Goal: Download file/media

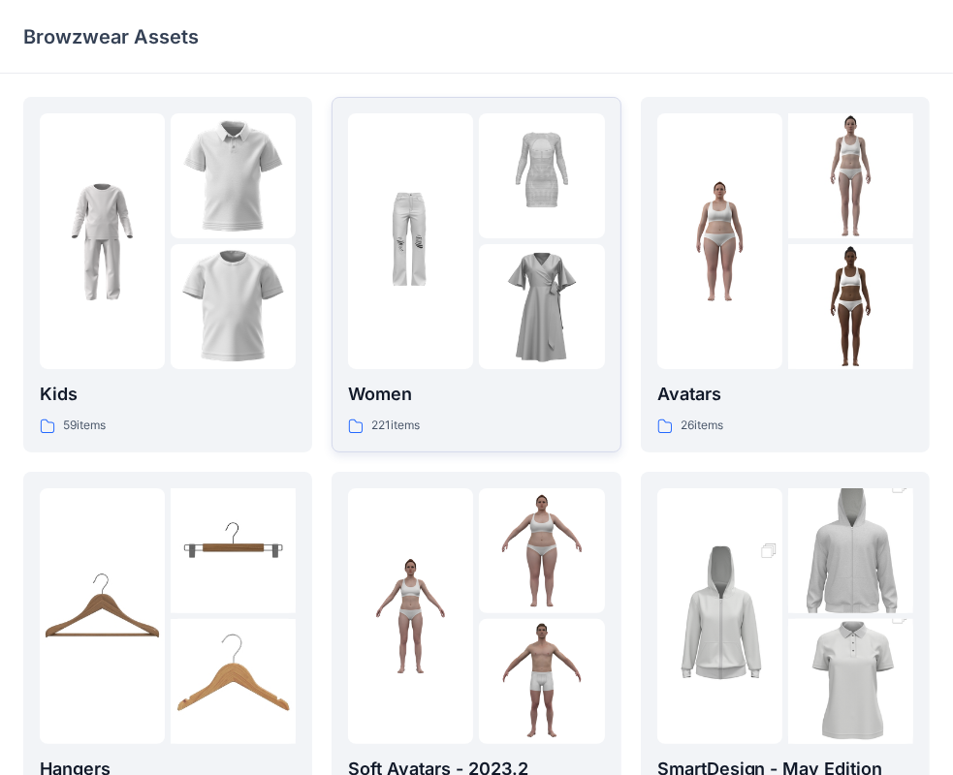
click at [461, 224] on div at bounding box center [410, 241] width 125 height 256
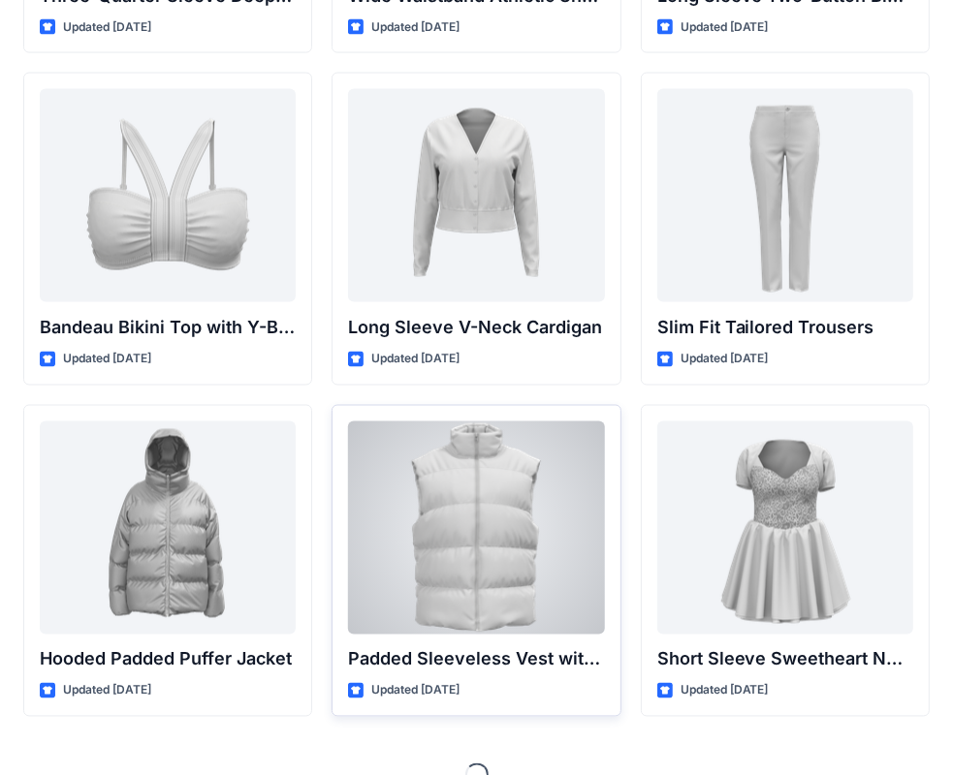
scroll to position [2048, 0]
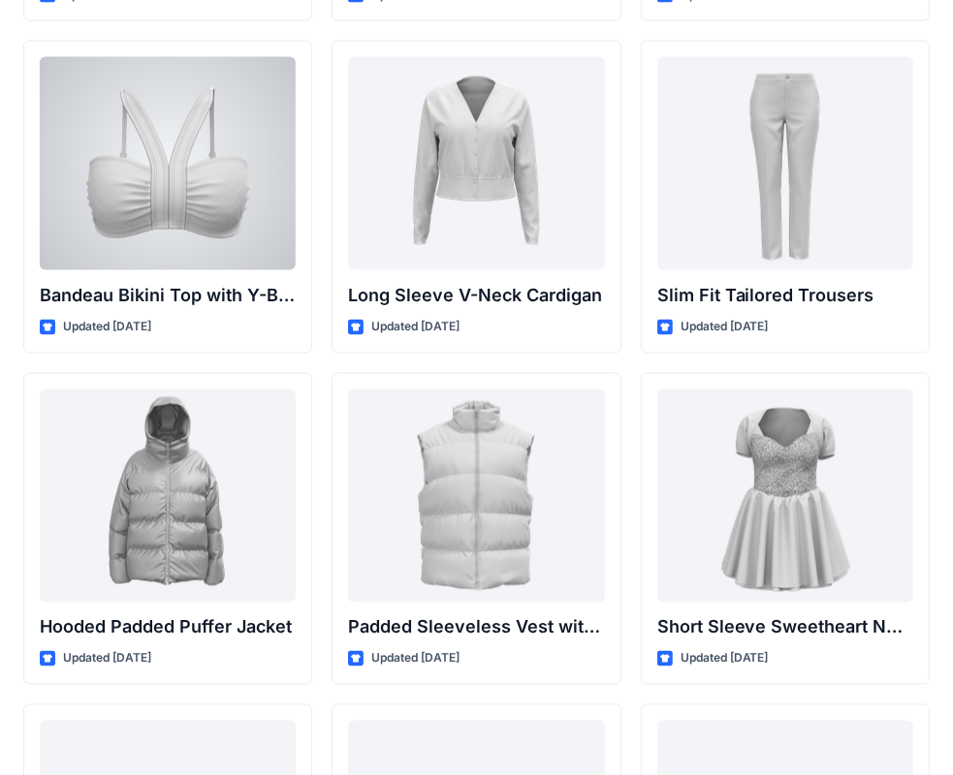
click at [218, 184] on div at bounding box center [168, 163] width 256 height 213
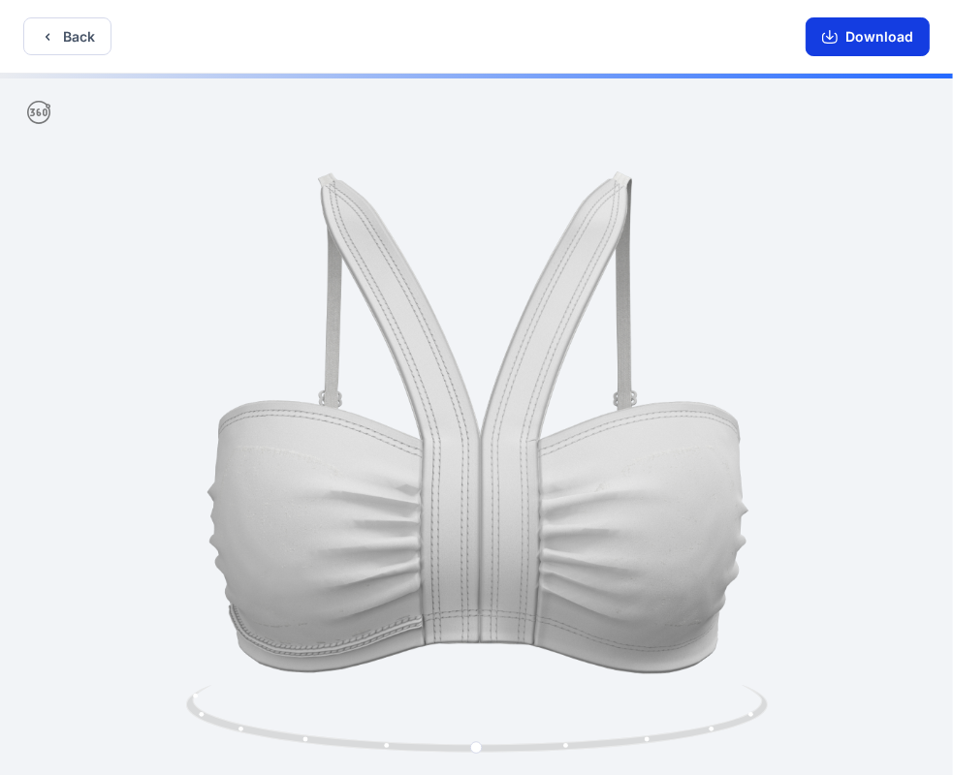
click at [869, 39] on button "Download" at bounding box center [867, 36] width 124 height 39
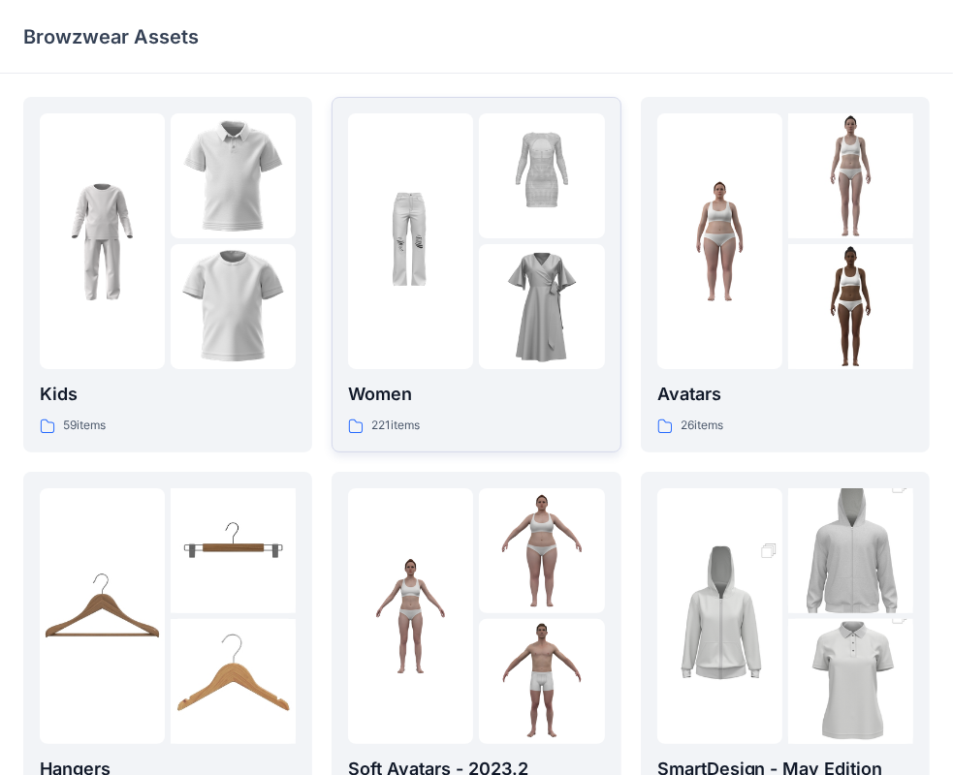
click at [523, 194] on img at bounding box center [541, 175] width 125 height 125
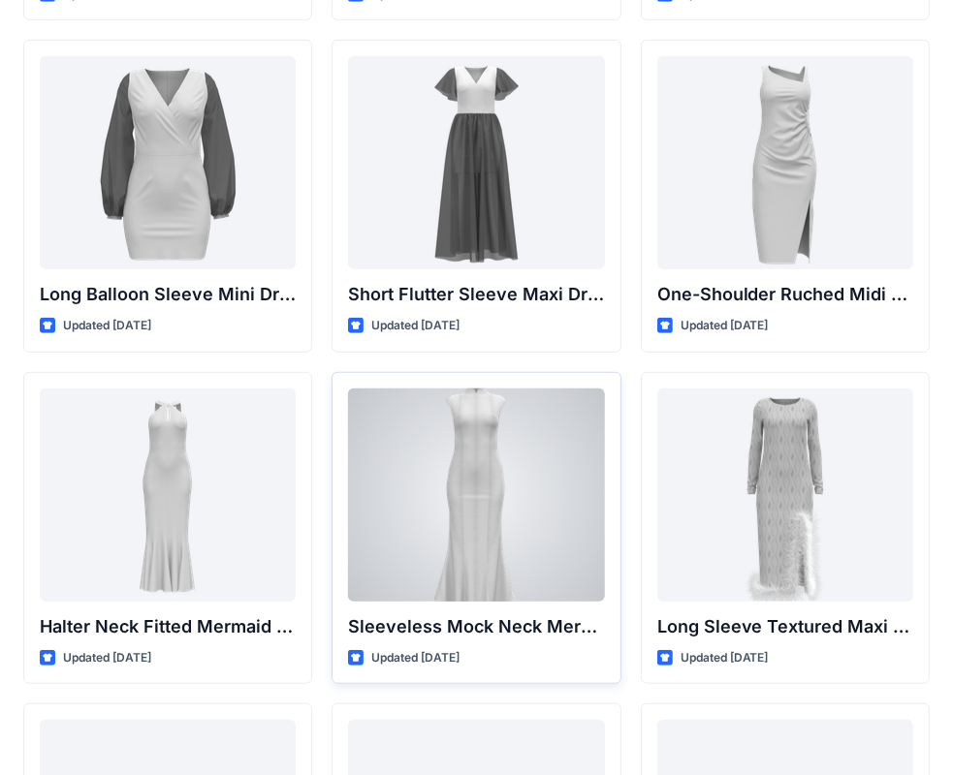
scroll to position [845, 0]
